Goal: Task Accomplishment & Management: Manage account settings

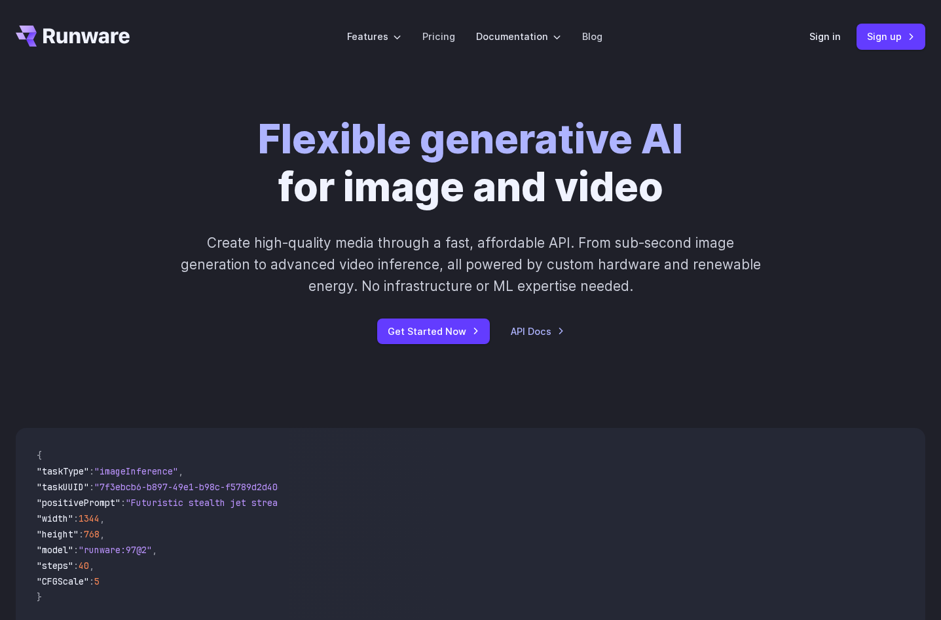
click at [817, 45] on div "Sign in Sign up" at bounding box center [868, 37] width 116 height 26
click at [822, 39] on link "Sign in" at bounding box center [825, 36] width 31 height 15
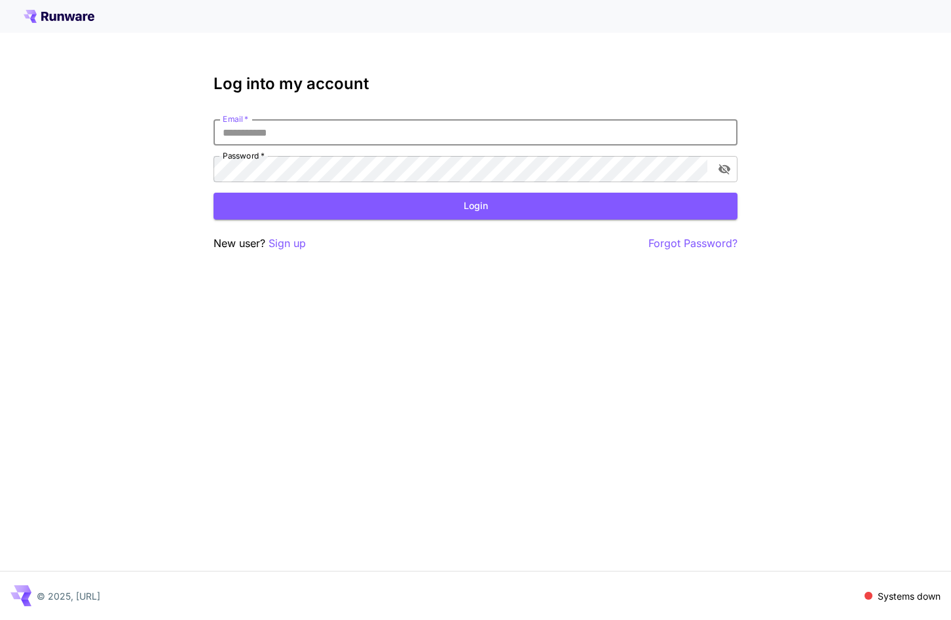
type input "**********"
click at [478, 216] on button "Login" at bounding box center [476, 206] width 524 height 27
